Goal: Transaction & Acquisition: Purchase product/service

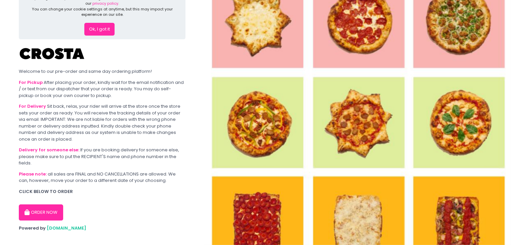
scroll to position [28, 0]
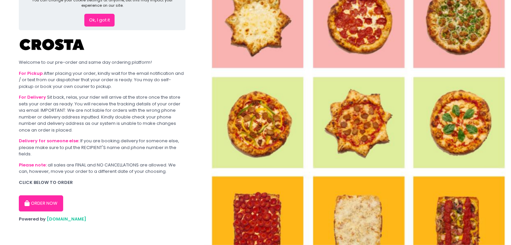
click at [32, 199] on button "ORDER NOW" at bounding box center [41, 204] width 44 height 16
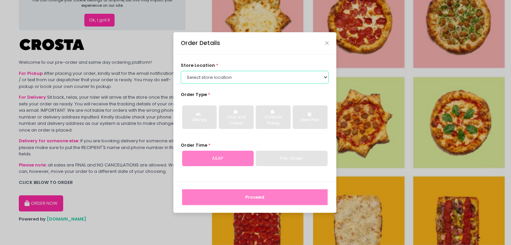
click at [253, 77] on select "Select store location [PERSON_NAME] Pizza - [PERSON_NAME] Pizza - [GEOGRAPHIC_D…" at bounding box center [255, 77] width 148 height 13
select select "5fabb2e53664a8677beaeb89"
click at [181, 71] on select "Select store location [PERSON_NAME] Pizza - [PERSON_NAME] Pizza - [GEOGRAPHIC_D…" at bounding box center [255, 77] width 148 height 13
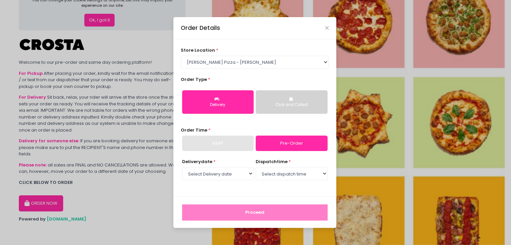
click at [276, 104] on div "Click and Collect" at bounding box center [291, 105] width 62 height 6
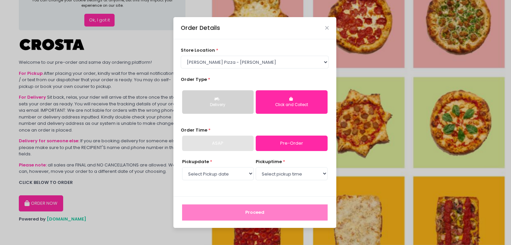
click at [232, 105] on div "Delivery" at bounding box center [218, 105] width 62 height 6
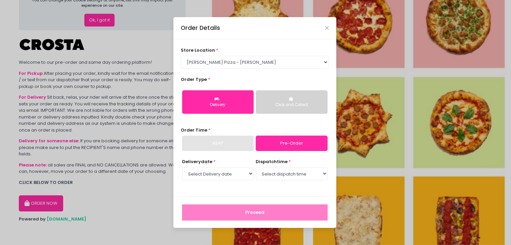
click at [304, 112] on button "Click and Collect" at bounding box center [292, 102] width 72 height 24
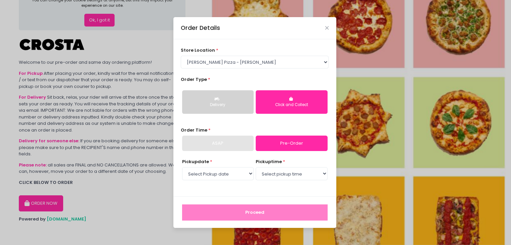
click at [207, 101] on button "Delivery" at bounding box center [218, 102] width 72 height 24
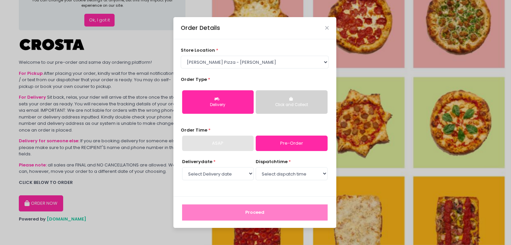
drag, startPoint x: 290, startPoint y: 180, endPoint x: 290, endPoint y: 173, distance: 7.7
click at [290, 180] on div "dispatch time * Select dispatch time" at bounding box center [292, 170] width 72 height 23
click at [290, 172] on select "Select dispatch time" at bounding box center [292, 173] width 72 height 13
click at [256, 167] on select "Select dispatch time" at bounding box center [292, 173] width 72 height 13
click at [210, 176] on select "Select Delivery date [DATE] [DATE] [DATE]" at bounding box center [218, 173] width 72 height 13
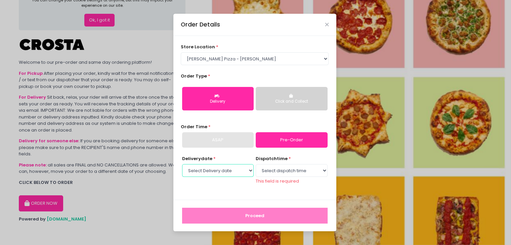
select select "[DATE]"
click at [182, 167] on select "Select Delivery date [DATE] [DATE] [DATE]" at bounding box center [218, 170] width 72 height 13
click at [294, 173] on select "Select dispatch time 12:00 PM - 12:30 PM 12:30 PM - 01:00 PM 01:00 PM - 01:30 P…" at bounding box center [292, 170] width 72 height 13
select select "14:30"
click at [256, 167] on select "Select dispatch time 12:00 PM - 12:30 PM 12:30 PM - 01:00 PM 01:00 PM - 01:30 P…" at bounding box center [292, 170] width 72 height 13
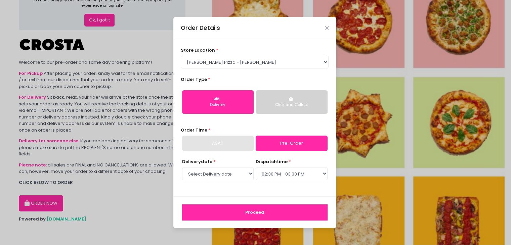
click at [284, 209] on button "Proceed" at bounding box center [255, 213] width 146 height 16
